Goal: Information Seeking & Learning: Learn about a topic

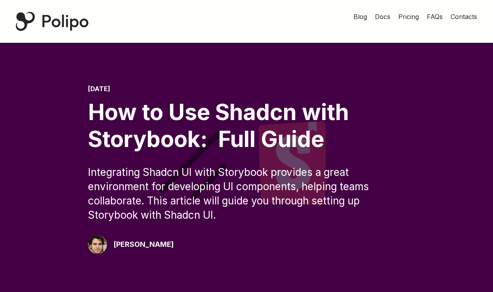
click at [203, 169] on div "Integrating Shadcn UI with Storybook provides a great environment for developin…" at bounding box center [246, 193] width 317 height 57
click at [255, 183] on div "Integrating Shadcn UI with Storybook provides a great environment for developin…" at bounding box center [246, 193] width 317 height 57
click at [254, 236] on div "[DATE] How to Use Shadcn with Storybook: Full Guide Integrating Shadcn UI with …" at bounding box center [246, 169] width 317 height 169
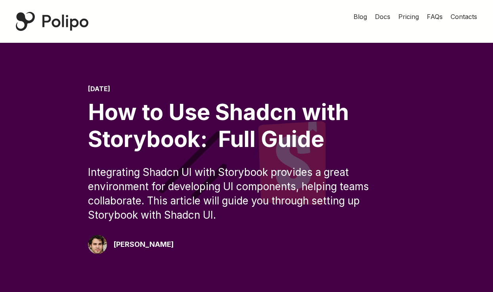
click at [265, 245] on div "[DATE] How to Use Shadcn with Storybook: Full Guide Integrating Shadcn UI with …" at bounding box center [246, 169] width 317 height 169
click at [256, 236] on div "[DATE] How to Use Shadcn with Storybook: Full Guide Integrating Shadcn UI with …" at bounding box center [246, 169] width 317 height 169
click at [267, 242] on div "[DATE] How to Use Shadcn with Storybook: Full Guide Integrating Shadcn UI with …" at bounding box center [246, 169] width 317 height 169
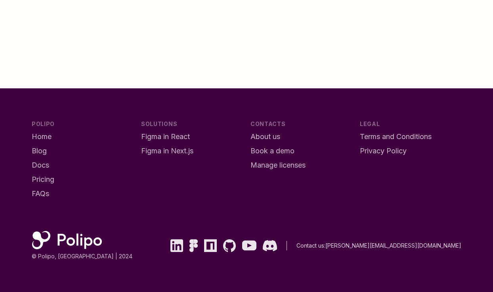
scroll to position [2232, 0]
